Goal: Information Seeking & Learning: Learn about a topic

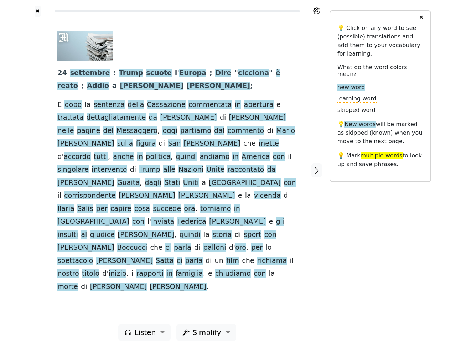
click at [175, 191] on span "[PERSON_NAME]" at bounding box center [147, 195] width 57 height 9
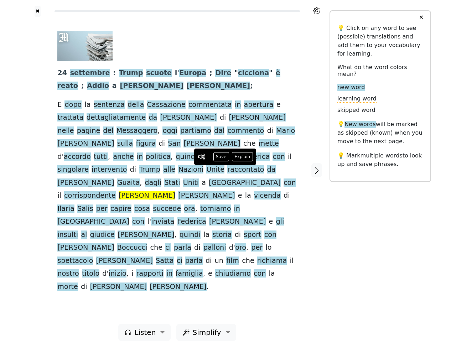
click at [317, 11] on icon at bounding box center [316, 10] width 7 height 7
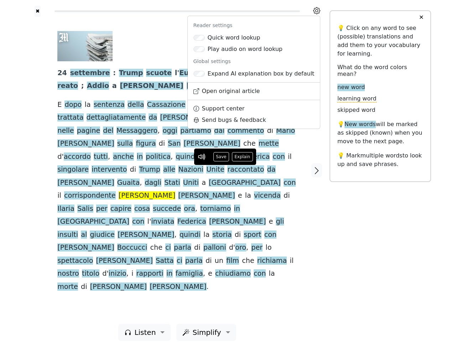
click at [37, 167] on div at bounding box center [37, 170] width 25 height 307
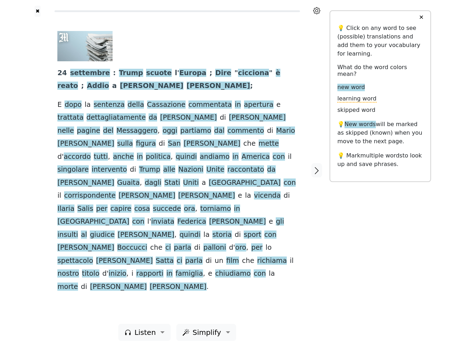
click at [116, 191] on span "corrispondente" at bounding box center [90, 195] width 52 height 9
click at [61, 73] on span "24" at bounding box center [62, 73] width 10 height 9
click at [85, 73] on span "settembre" at bounding box center [90, 73] width 40 height 9
click at [119, 73] on span "Trump" at bounding box center [131, 73] width 24 height 9
